Goal: Register for event/course

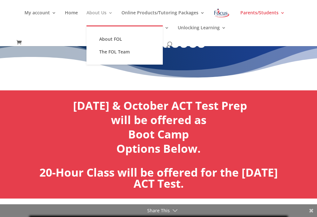
click at [98, 11] on link "About Us" at bounding box center [99, 17] width 26 height 15
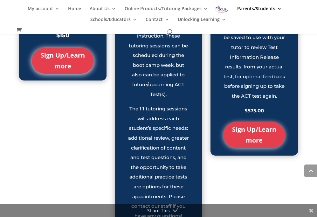
scroll to position [841, 0]
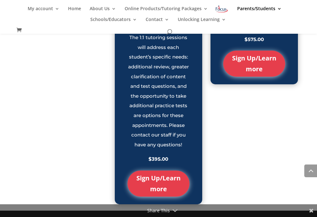
click at [165, 184] on link "Sign Up/Learn more" at bounding box center [158, 183] width 62 height 26
click at [158, 184] on link "Sign Up/Learn more" at bounding box center [158, 183] width 62 height 26
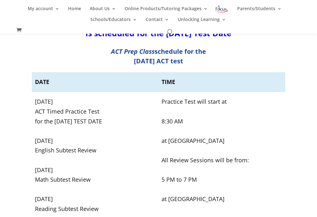
scroll to position [137, 0]
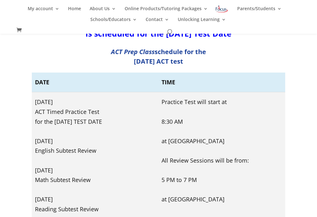
drag, startPoint x: 249, startPoint y: 199, endPoint x: 172, endPoint y: 200, distance: 76.2
click at [172, 200] on td "Practice Test will start at 8:30 AM at Buttonwood Business Center All Review Se…" at bounding box center [221, 170] width 127 height 156
copy td "Buttonwood Business Center"
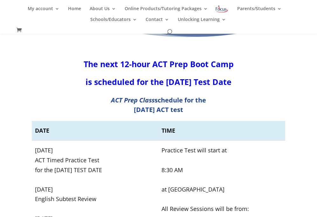
scroll to position [86, 0]
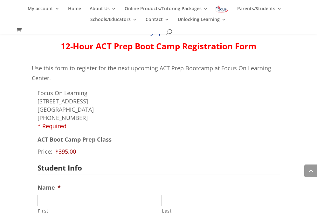
scroll to position [488, 0]
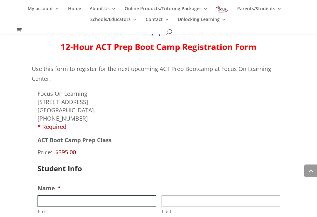
click at [104, 198] on input "First" at bounding box center [96, 200] width 118 height 11
type input "Laila"
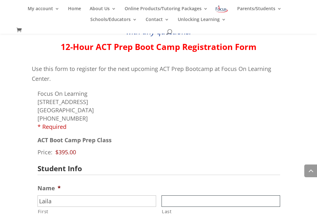
click at [208, 199] on input "Last" at bounding box center [220, 200] width 118 height 11
type input "Waterman"
click at [170, 147] on div "Price: $395.00" at bounding box center [158, 151] width 243 height 11
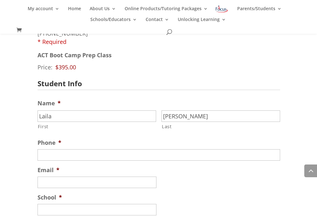
scroll to position [572, 0]
click at [121, 155] on input "(___) ___-____" at bounding box center [158, 154] width 243 height 11
type input "[PHONE_NUMBER]"
click at [112, 182] on input "Email *" at bounding box center [96, 182] width 119 height 11
type input "l"
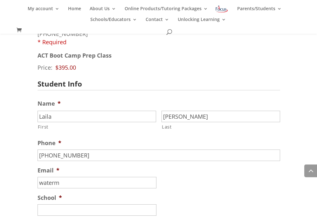
type input "[EMAIL_ADDRESS][DOMAIN_NAME]"
type input "(805) 956-0480"
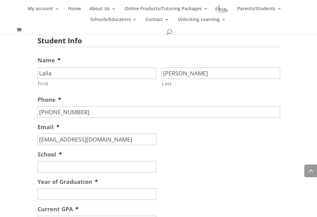
scroll to position [635, 0]
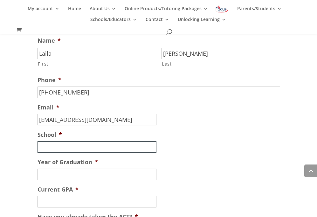
click at [118, 145] on input "School *" at bounding box center [96, 146] width 119 height 11
type input "Mizzou"
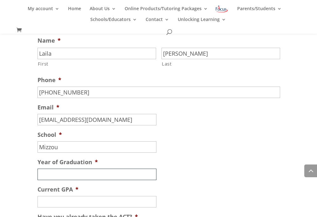
click at [116, 174] on input "Year of Graduation *" at bounding box center [96, 173] width 119 height 11
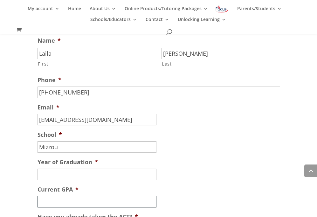
click at [83, 203] on input "Current GPA *" at bounding box center [96, 201] width 119 height 11
type input "3.7"
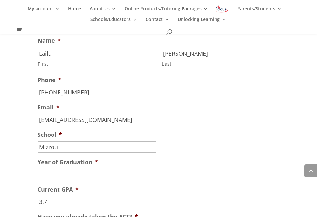
click at [102, 175] on input "Year of Graduation *" at bounding box center [96, 173] width 119 height 11
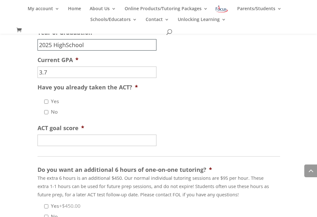
scroll to position [765, 0]
type input "2025 HighSchool"
click at [46, 102] on input "Yes" at bounding box center [46, 101] width 4 height 4
checkbox input "true"
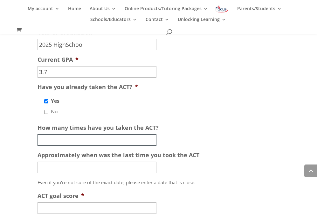
click at [65, 141] on input "How many times have you taken the ACT?" at bounding box center [96, 139] width 119 height 11
type input "2"
click at [51, 168] on input "Approximately when was the last time you took the ACT" at bounding box center [96, 166] width 119 height 11
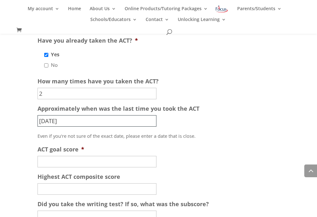
scroll to position [812, 0]
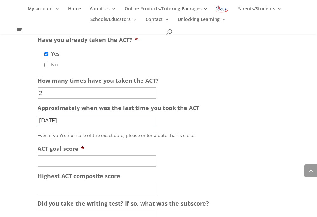
type input "June 2025"
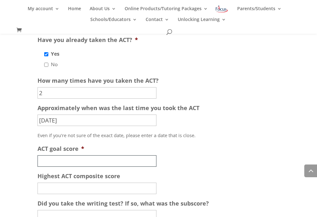
click at [64, 163] on input "ACT goal score *" at bounding box center [96, 160] width 119 height 11
type input "27"
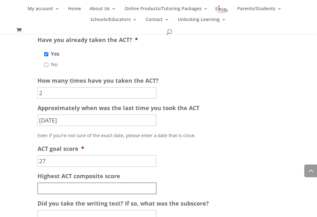
click at [83, 187] on input "Highest ACT composite score" at bounding box center [96, 187] width 119 height 11
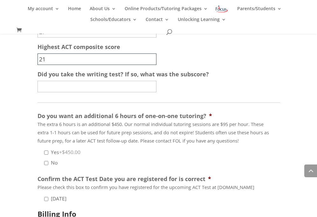
scroll to position [942, 0]
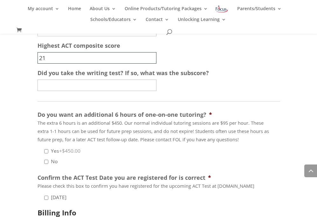
type input "21"
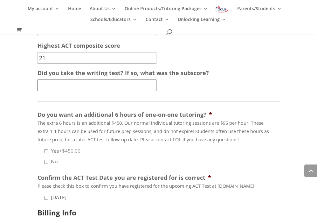
click at [140, 89] on input "Did you take the writing test? If so, what was the subscore?" at bounding box center [96, 84] width 119 height 11
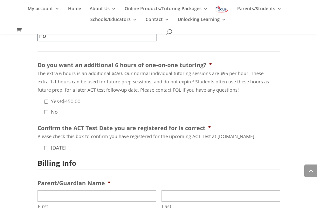
scroll to position [992, 0]
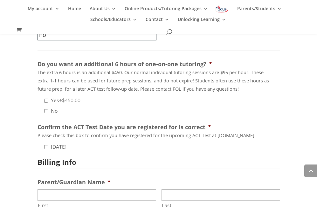
type input "no"
click at [48, 148] on input "September 2025" at bounding box center [46, 147] width 4 height 4
checkbox input "true"
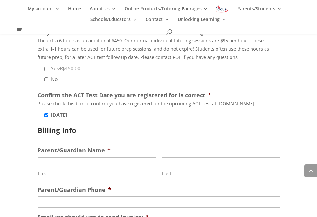
scroll to position [1020, 0]
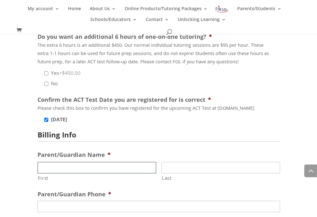
click at [119, 171] on input "First" at bounding box center [96, 167] width 118 height 11
type input "Tami"
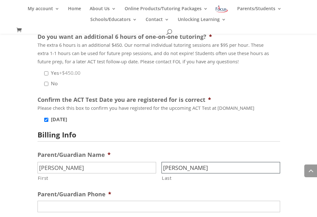
type input "Waterman"
click at [43, 206] on input "(___) ___-____" at bounding box center [158, 205] width 243 height 11
type input "(805) 450-6373"
type input "watermandvm@yahoo.com"
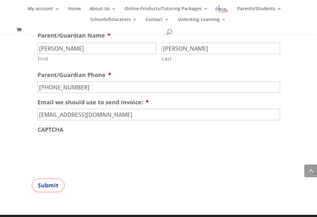
scroll to position [1140, 0]
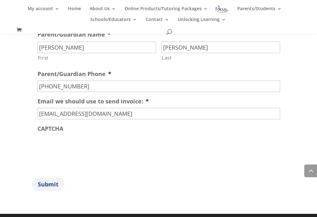
click at [48, 185] on input "Submit" at bounding box center [48, 184] width 33 height 14
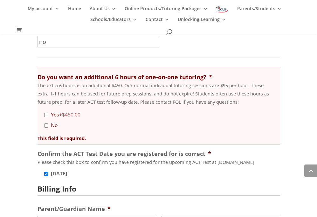
scroll to position [1014, 0]
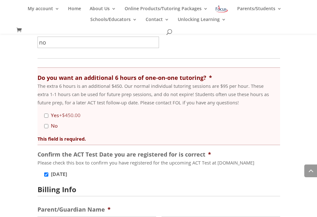
click at [45, 127] on input "No" at bounding box center [46, 126] width 4 height 4
checkbox input "true"
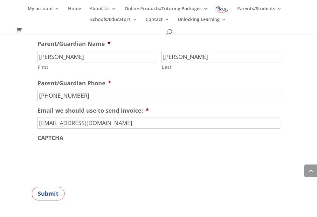
scroll to position [1188, 0]
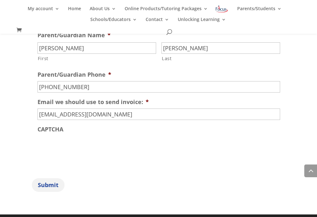
click at [49, 186] on input "Submit" at bounding box center [48, 185] width 33 height 14
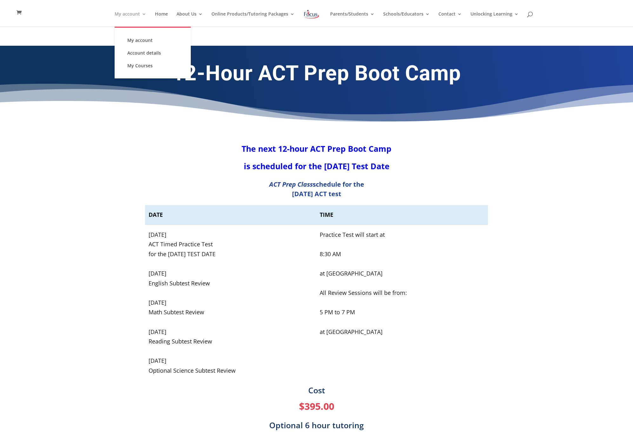
click at [138, 14] on link "My account" at bounding box center [131, 19] width 32 height 15
click at [142, 39] on link "My account" at bounding box center [153, 40] width 64 height 13
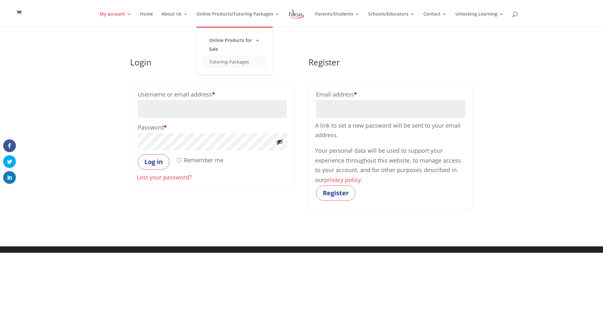
click at [229, 60] on link "Tutoring Packages" at bounding box center [235, 62] width 64 height 13
